Goal: Ask a question

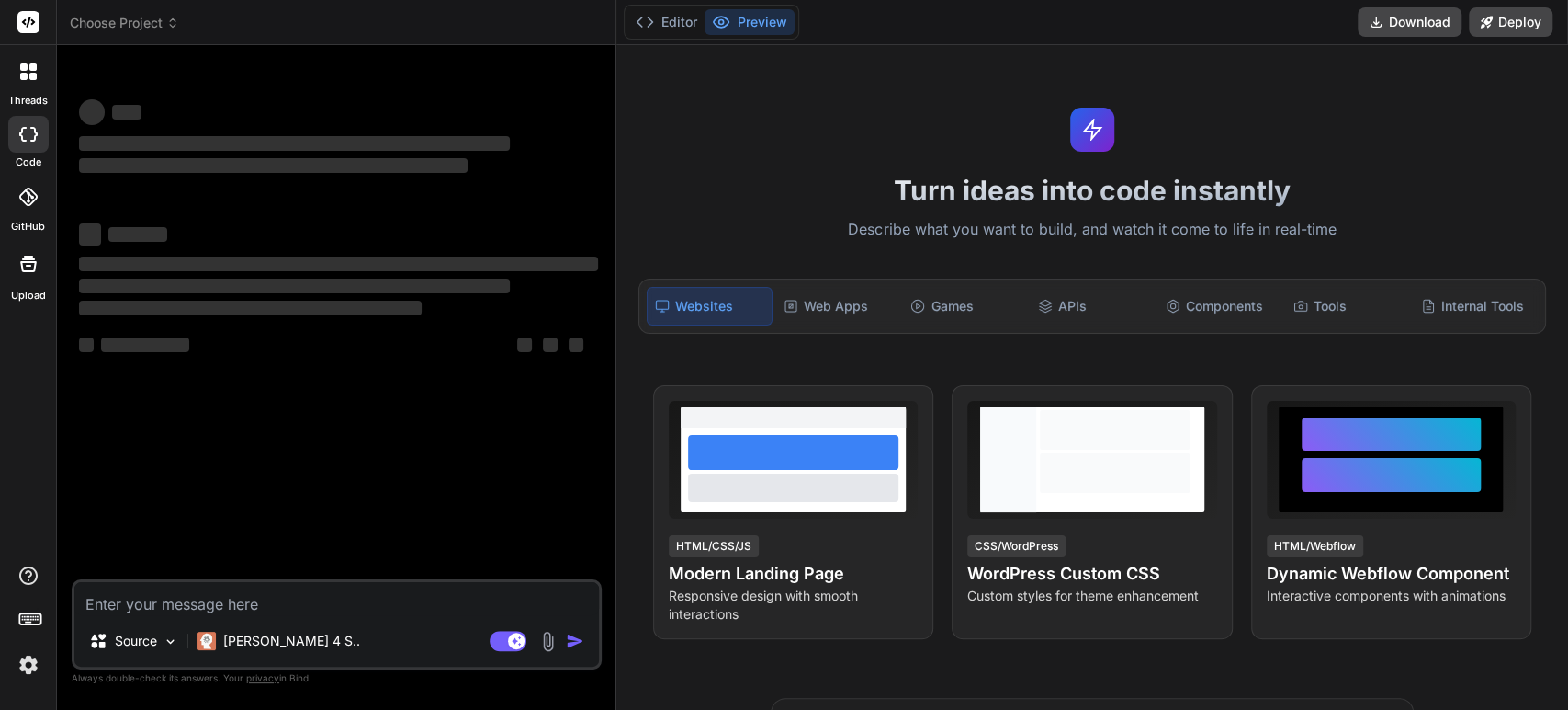
type textarea "x"
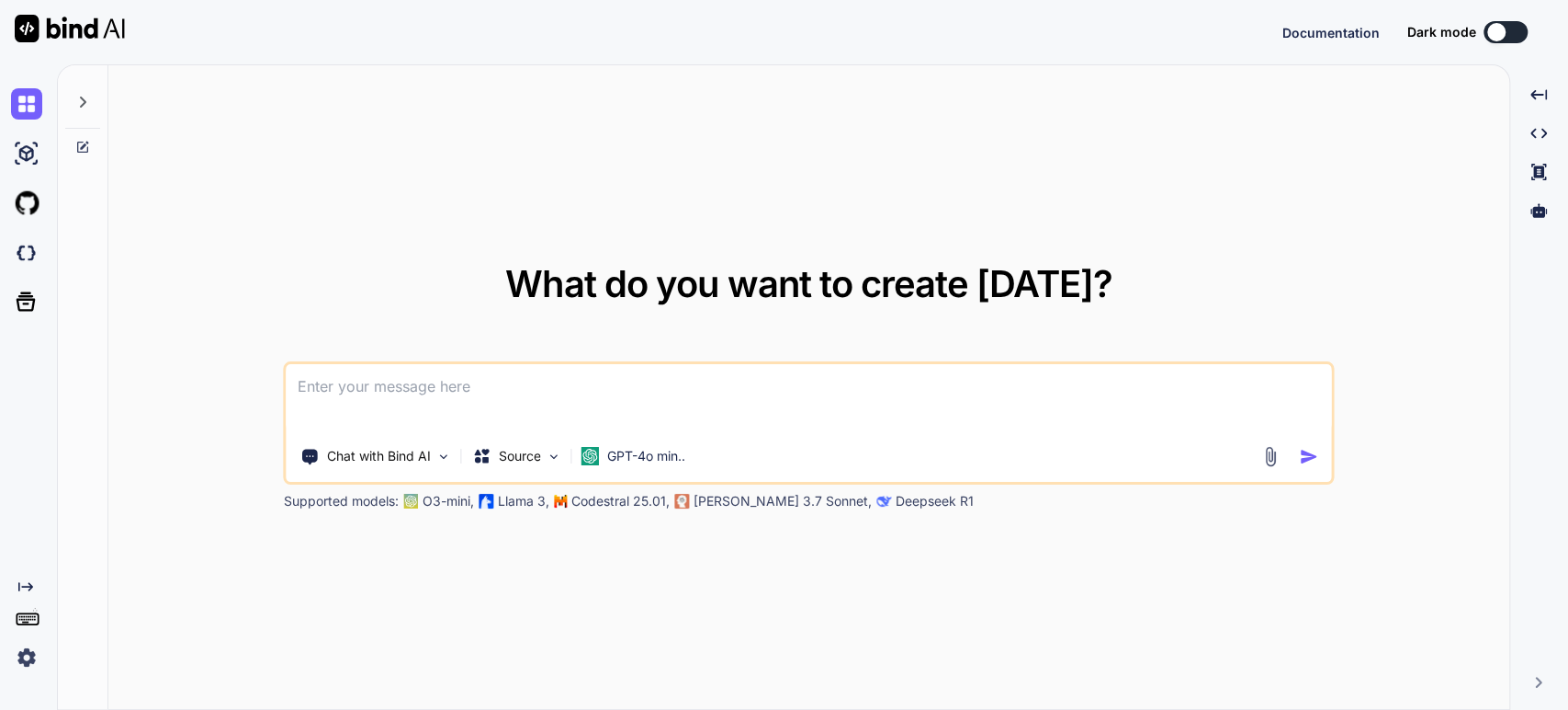
click at [522, 384] on textarea at bounding box center [809, 398] width 1044 height 68
type textarea "x"
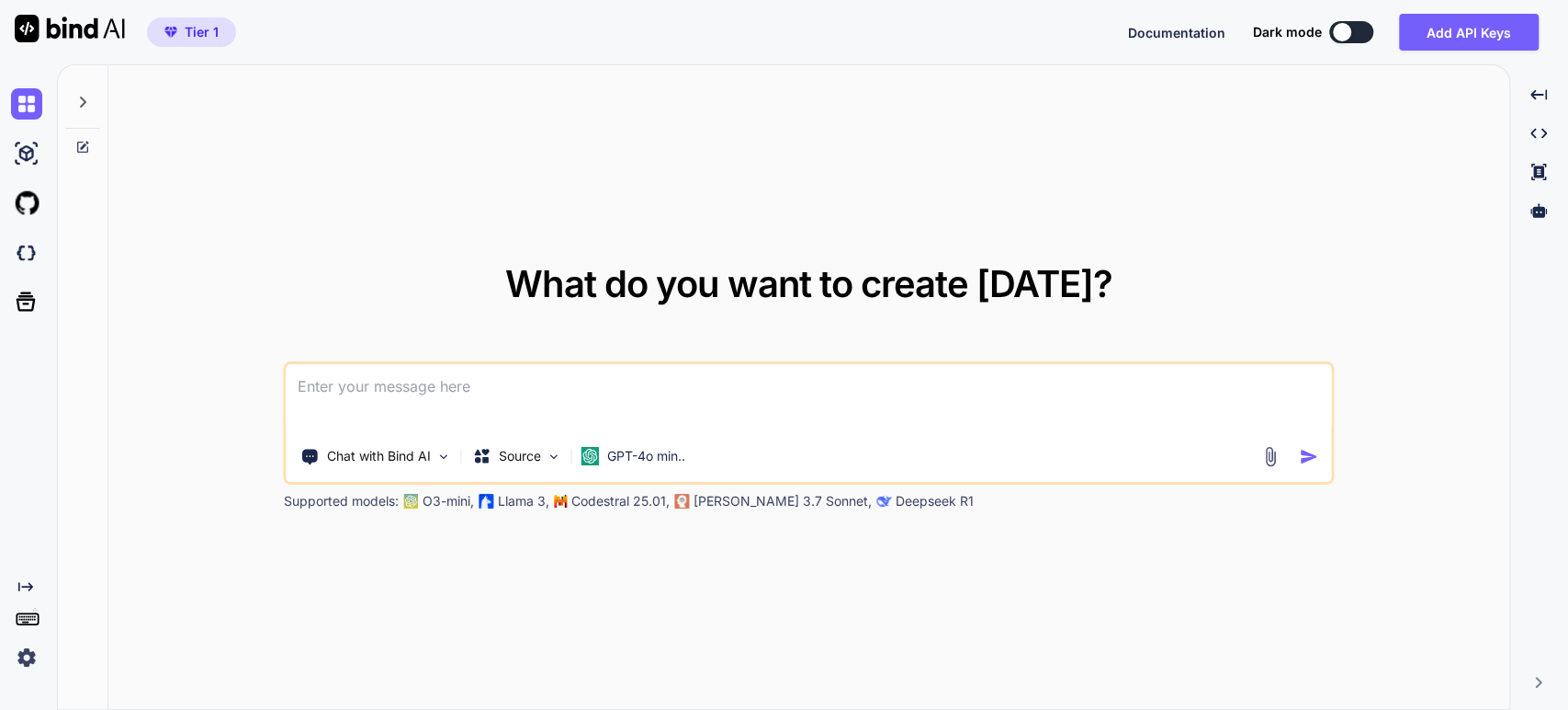
type textarea "p"
type textarea "x"
type textarea "ph"
type textarea "x"
type textarea "php"
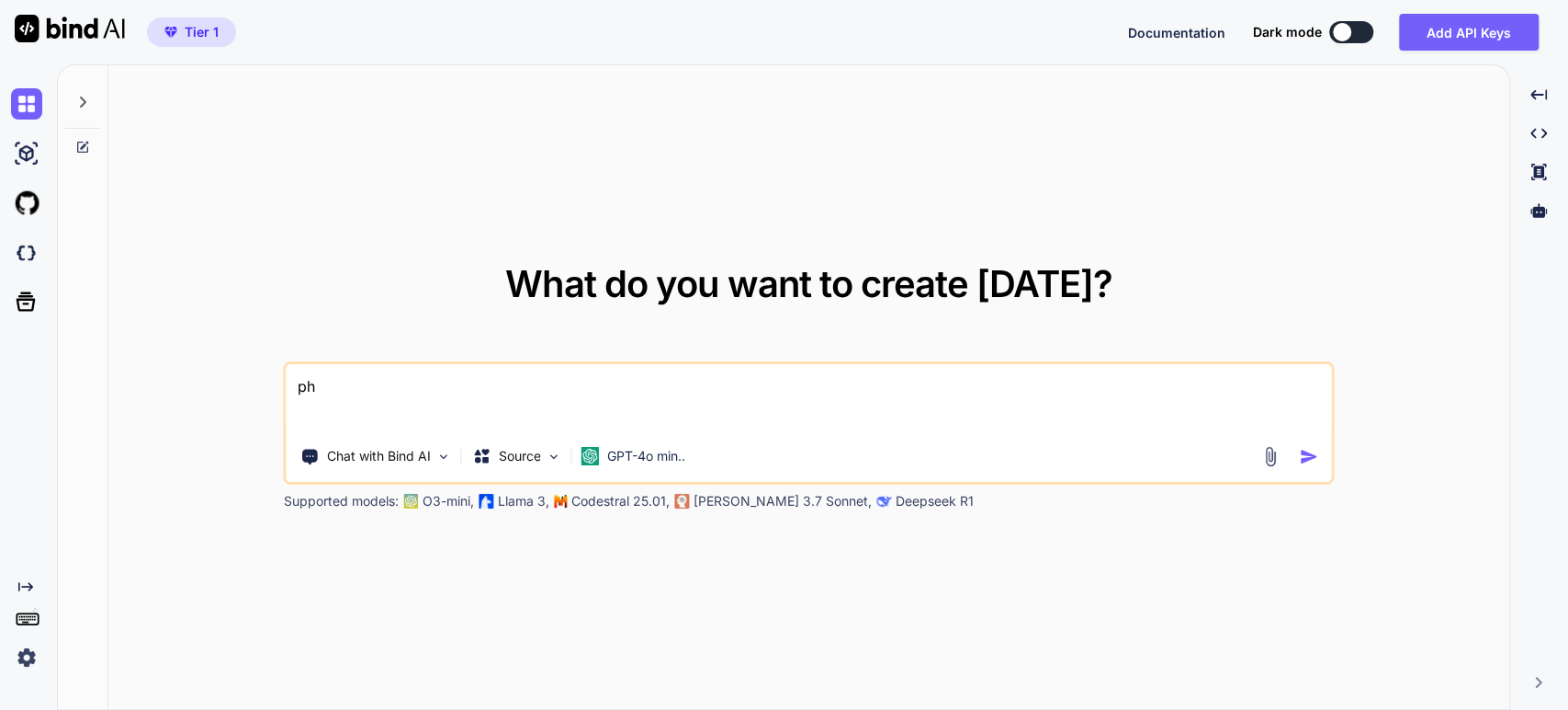
type textarea "x"
type textarea "php"
type textarea "x"
type textarea "php o"
type textarea "x"
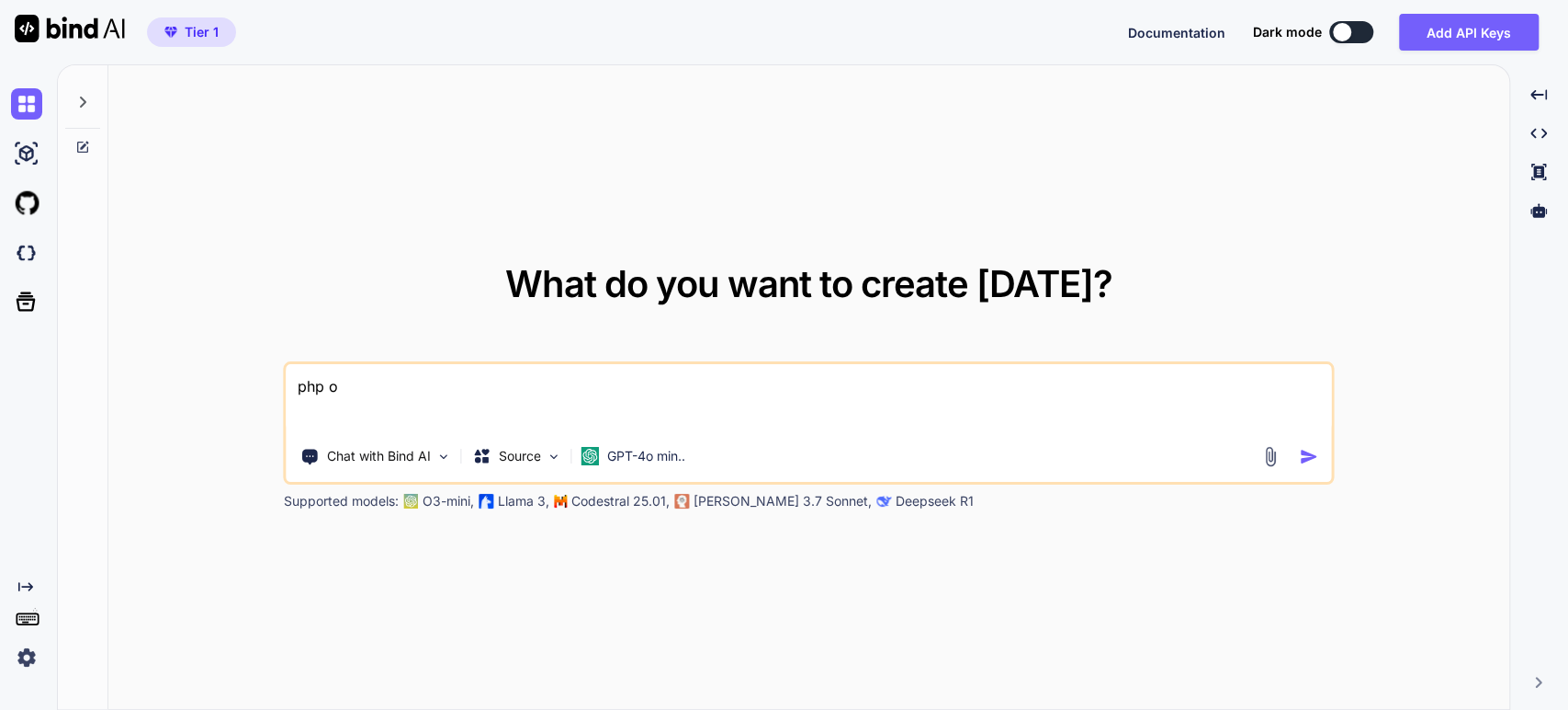
type textarea "php of"
type textarea "x"
type textarea "php off"
type textarea "x"
type textarea "php offi"
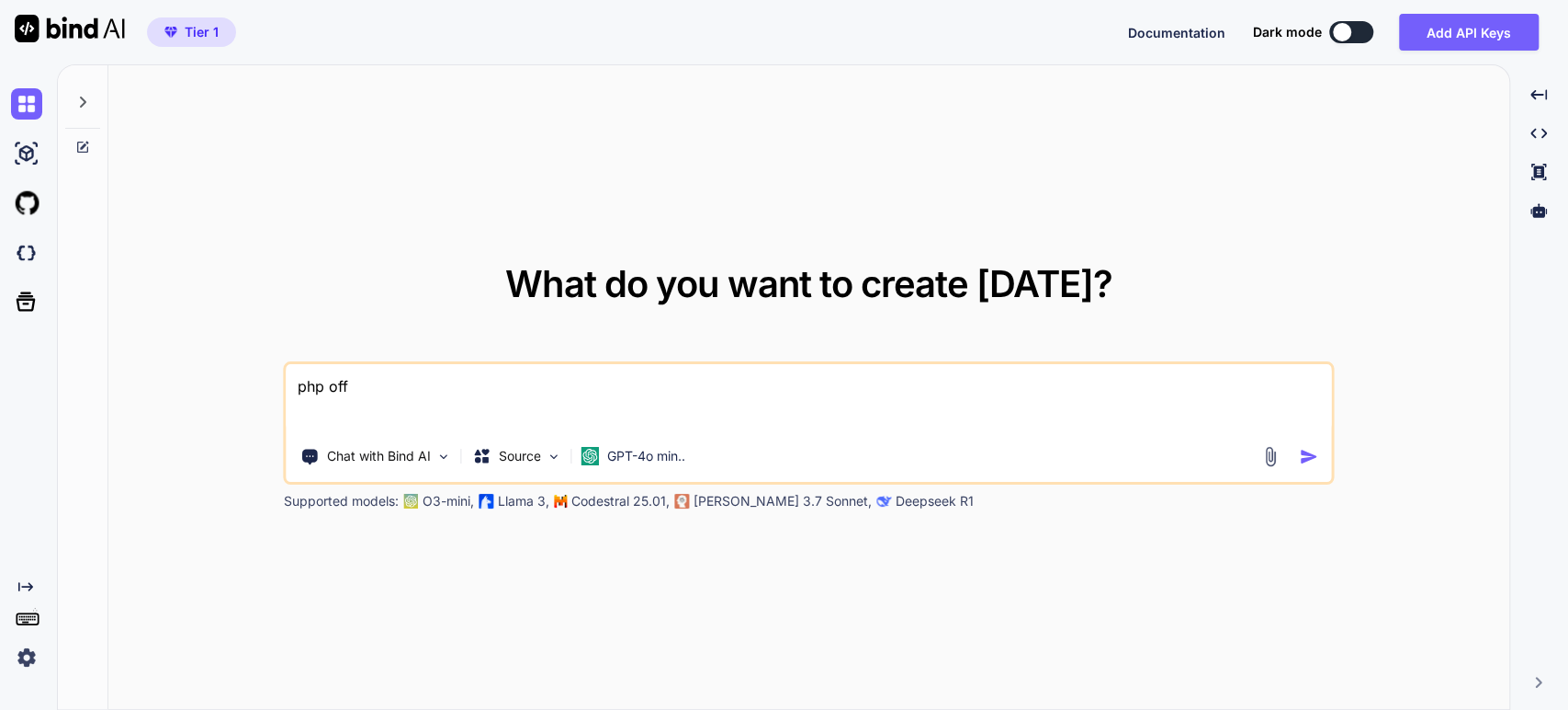
type textarea "x"
type textarea "php offic"
type textarea "x"
type textarea "php office"
type textarea "x"
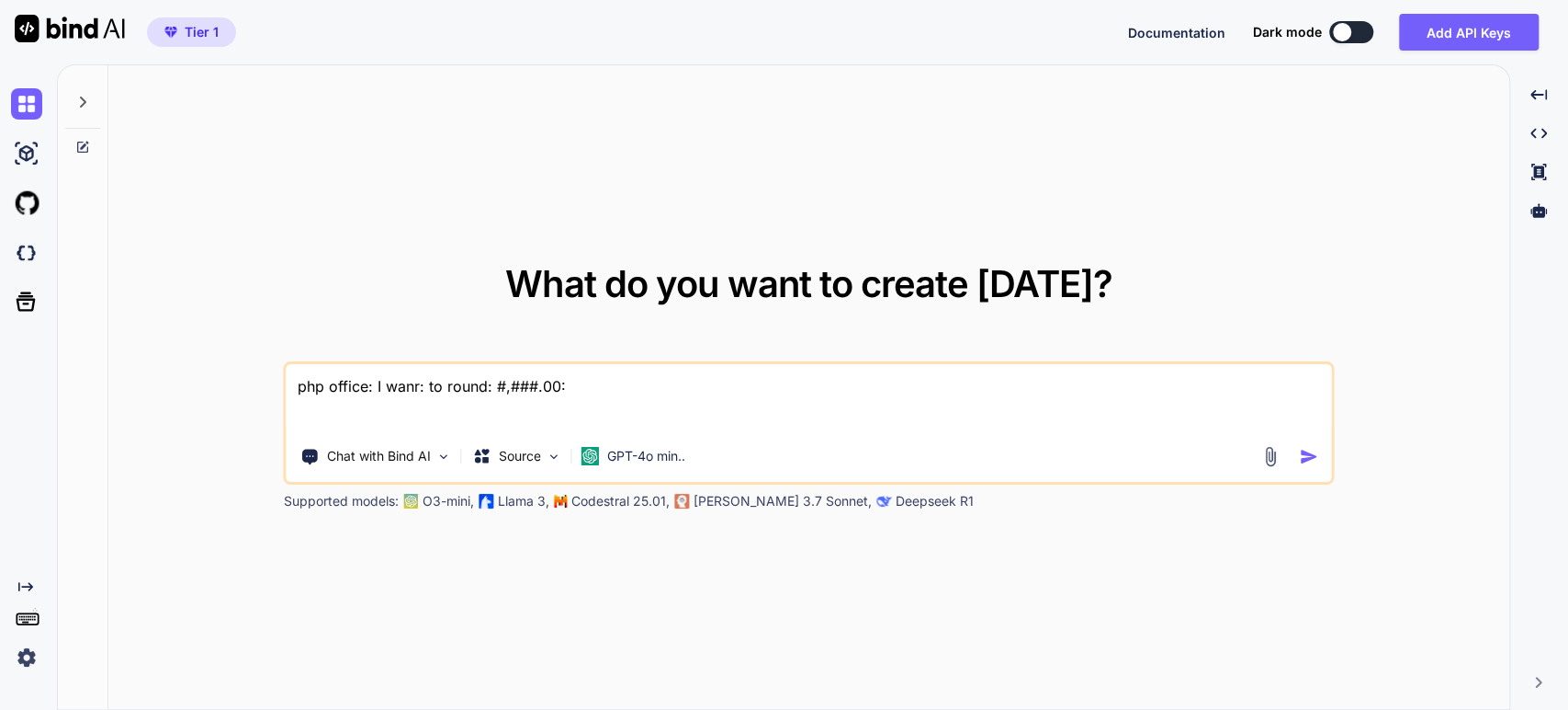
paste textarea "function createExpensesSheet() { $sheet = $this->spreadsheet->createSheet(); //…"
type textarea "php office: I wanr: to round: #,###.00: function createExpensesSheet() { $sheet…"
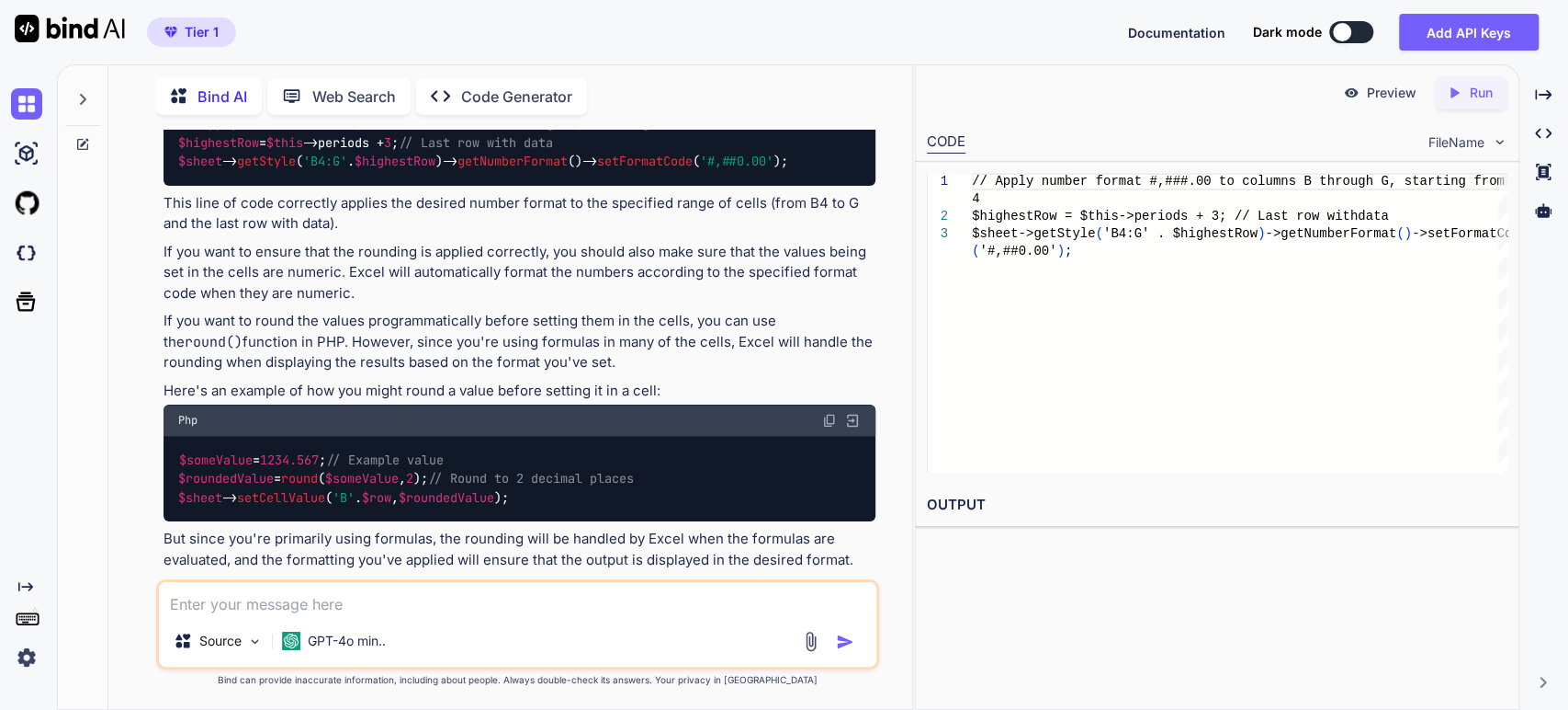
scroll to position [1617, 0]
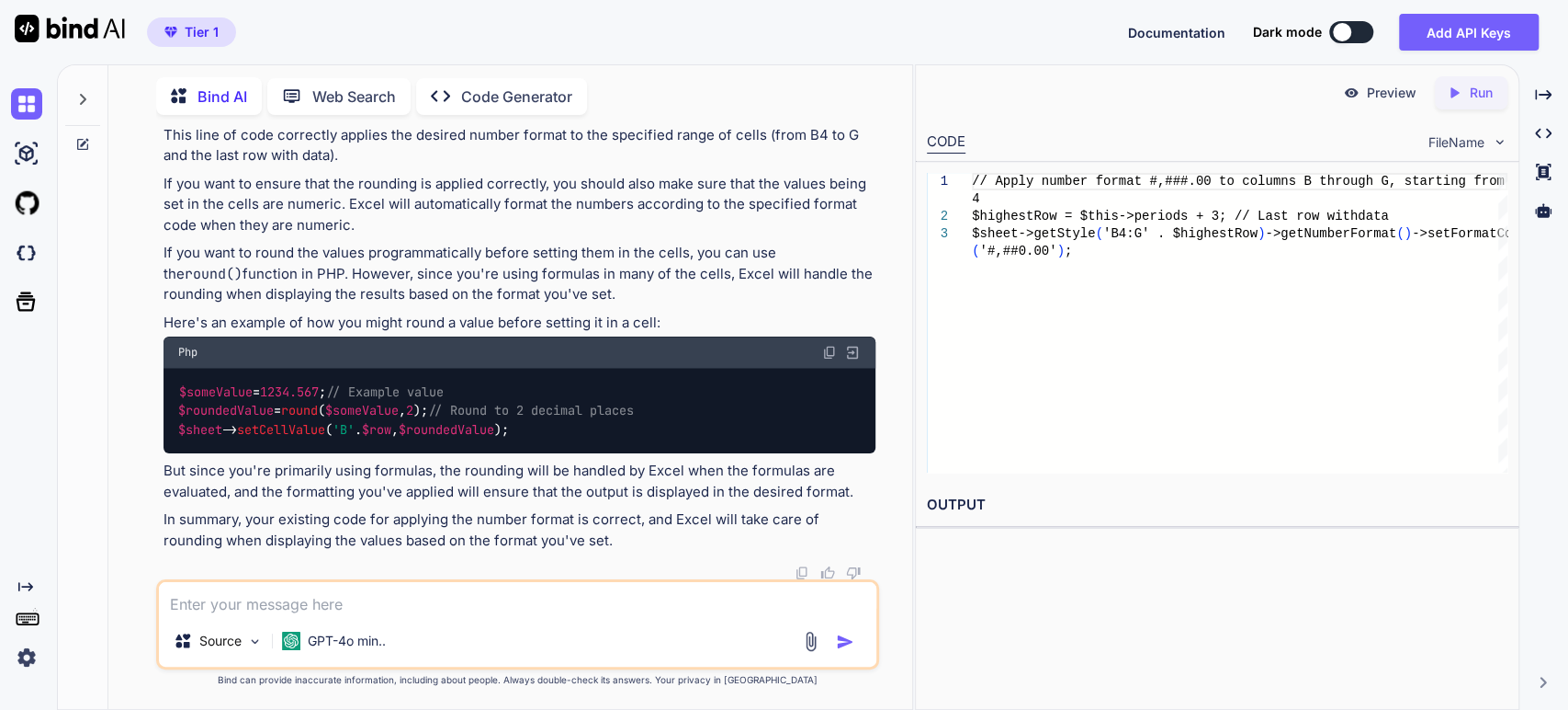
click at [353, 612] on textarea at bounding box center [518, 599] width 718 height 33
type textarea "rewrite my all function: function createExpensesSheet() { $sheet = $this->sprea…"
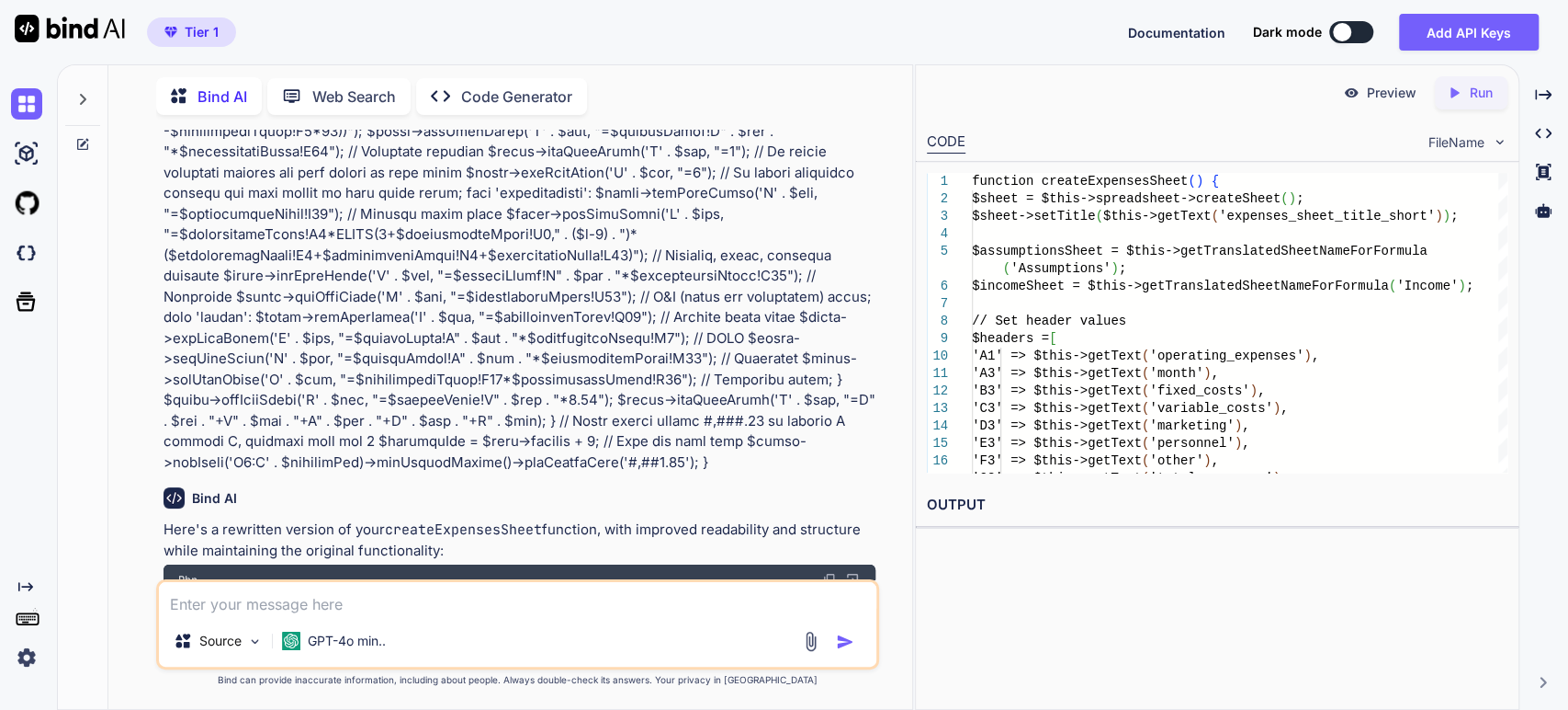
scroll to position [3459, 0]
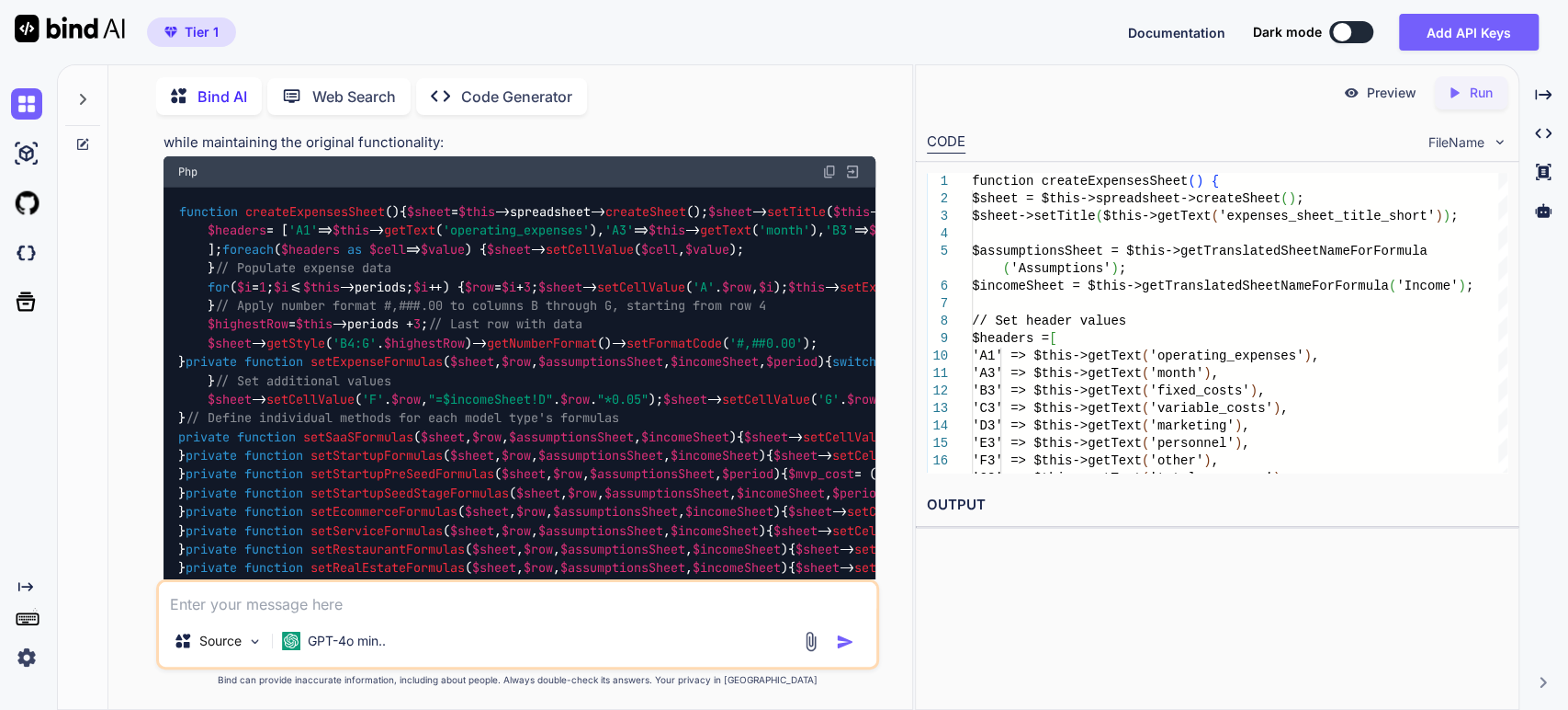
click at [825, 168] on img at bounding box center [829, 171] width 15 height 15
click at [361, 643] on p "GPT-4o min.." at bounding box center [346, 641] width 78 height 19
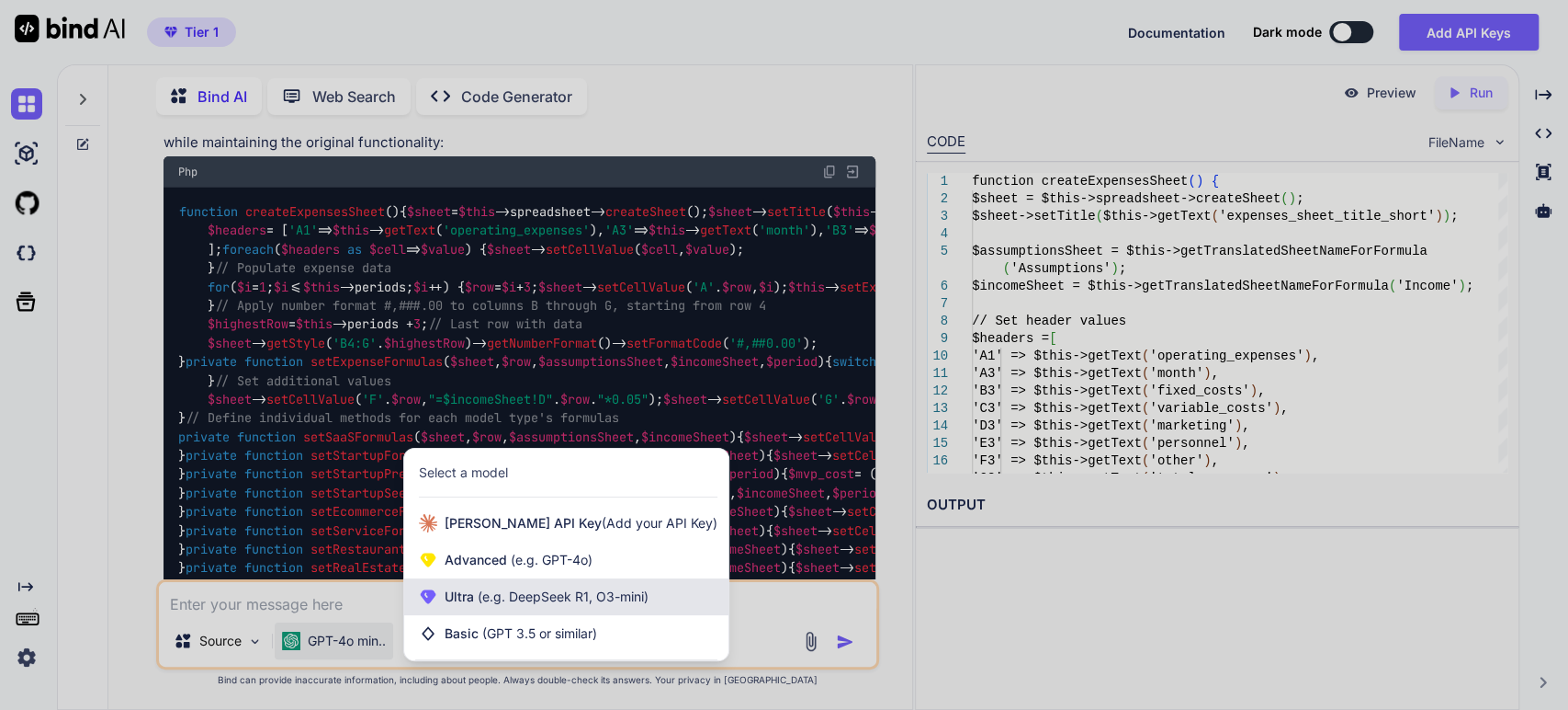
click at [492, 609] on div "Ultra (e.g. DeepSeek R1, O3-mini)" at bounding box center [565, 597] width 324 height 37
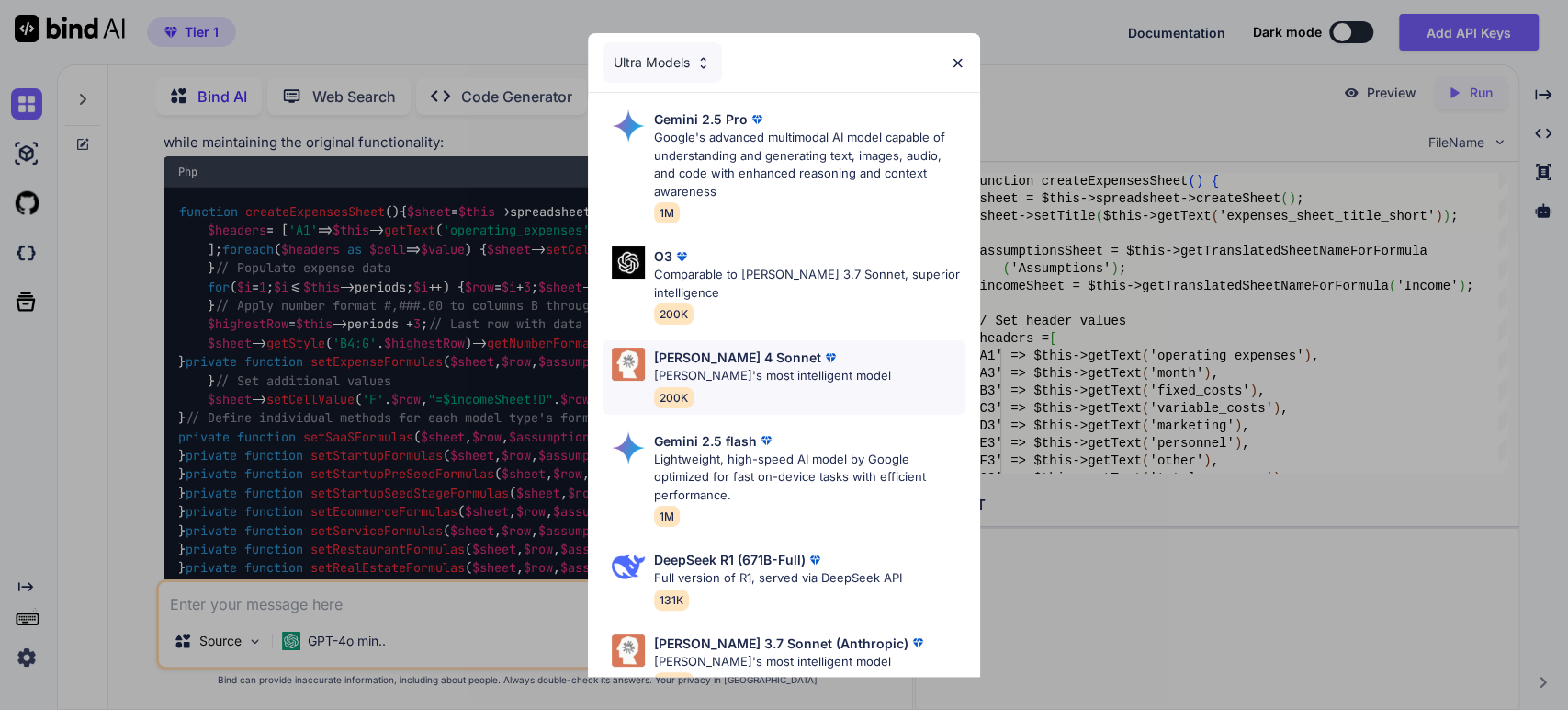
click at [691, 370] on p "[PERSON_NAME]'s most intelligent model" at bounding box center [773, 376] width 237 height 19
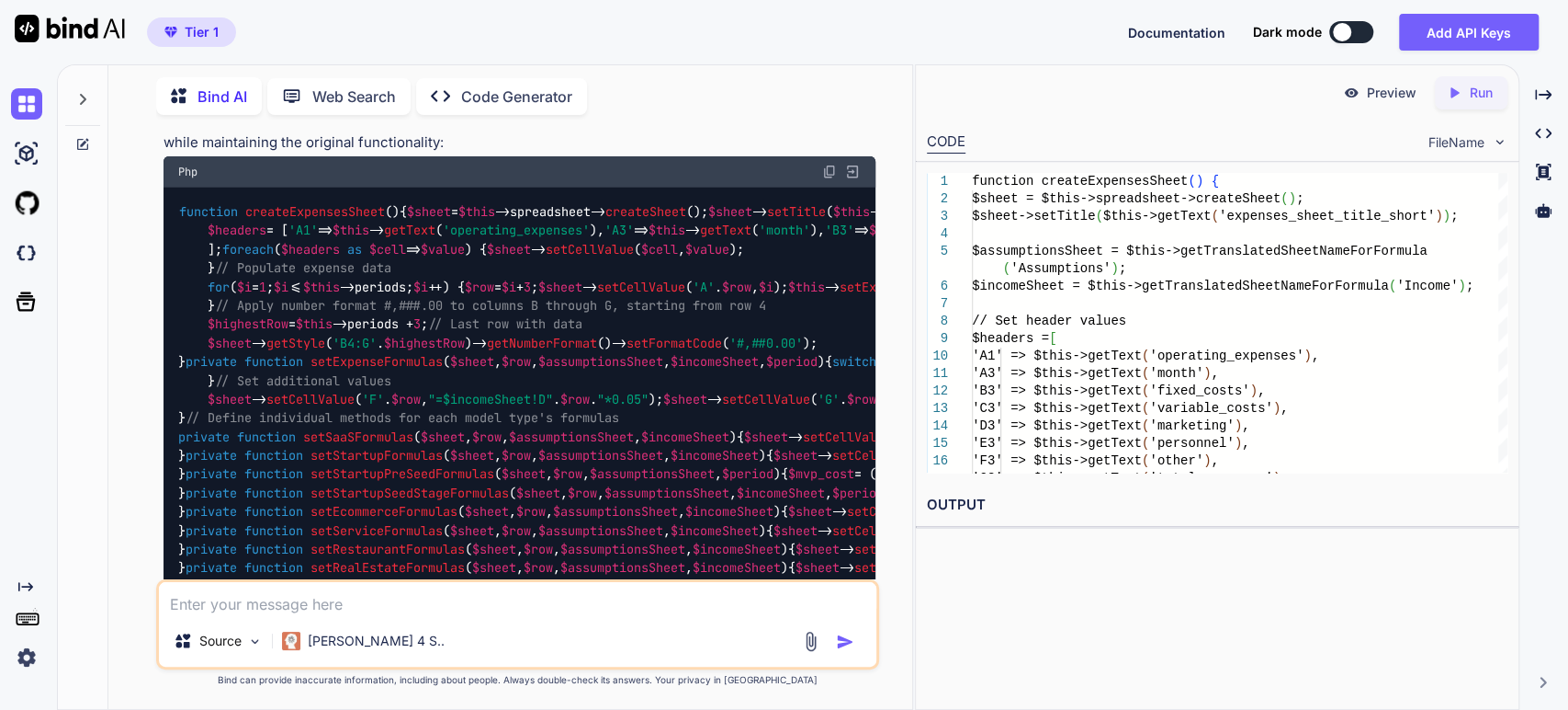
click at [419, 602] on textarea at bounding box center [518, 599] width 718 height 33
type textarea "didn't work"
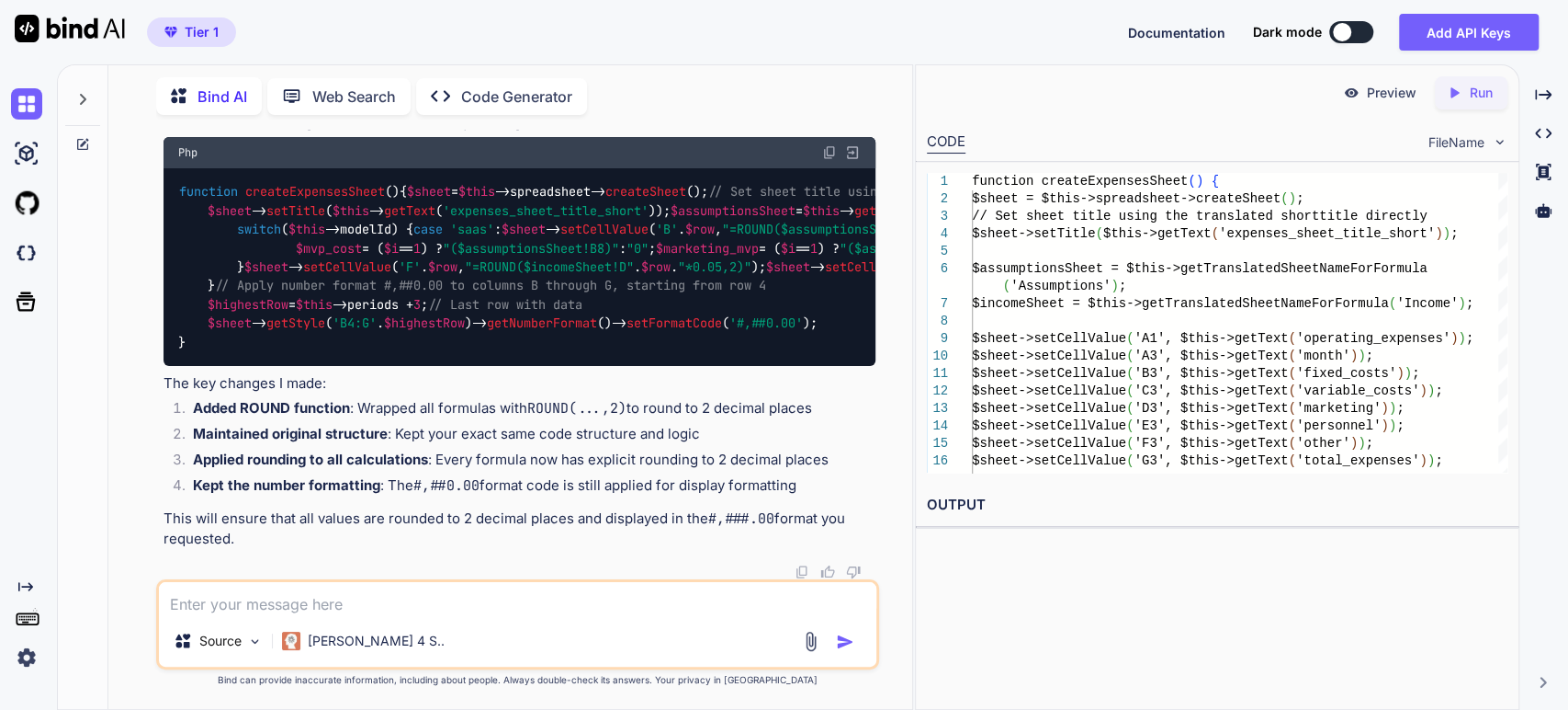
scroll to position [6487, 0]
click at [832, 160] on img at bounding box center [829, 152] width 15 height 15
click at [473, 609] on textarea at bounding box center [518, 599] width 718 height 33
type textarea "it' ####.00 not #,###.00"
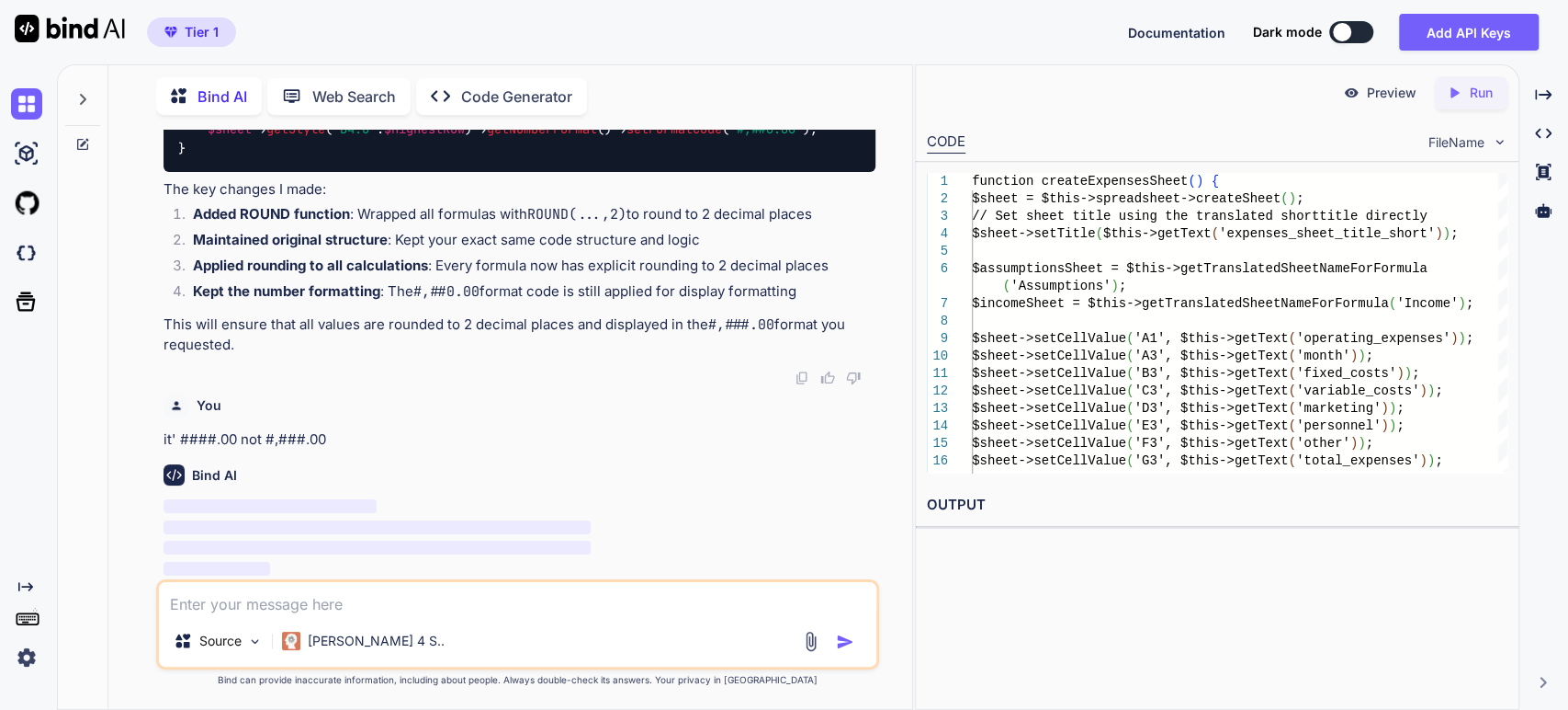
scroll to position [8480, 0]
